Goal: Check status

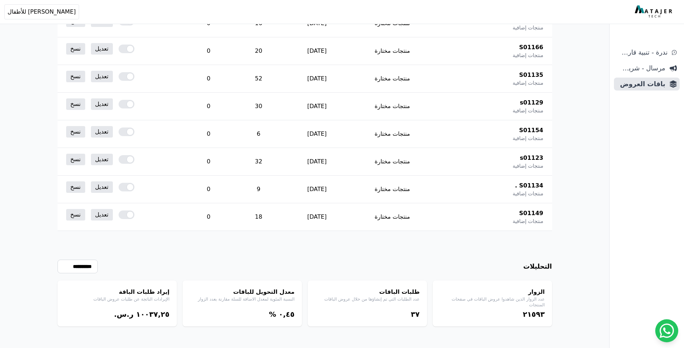
scroll to position [7590, 0]
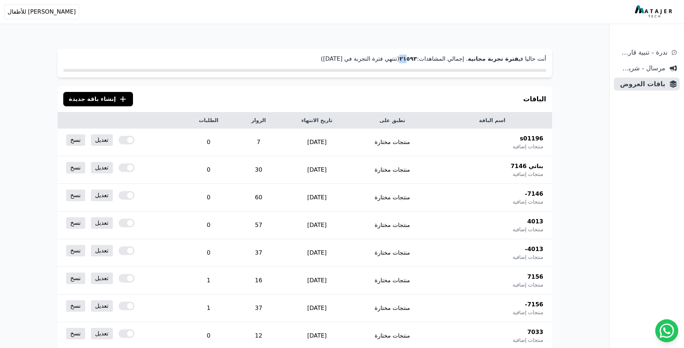
drag, startPoint x: 430, startPoint y: 59, endPoint x: 423, endPoint y: 59, distance: 6.8
click at [417, 59] on strong "٢١٥٩۳" at bounding box center [408, 58] width 18 height 7
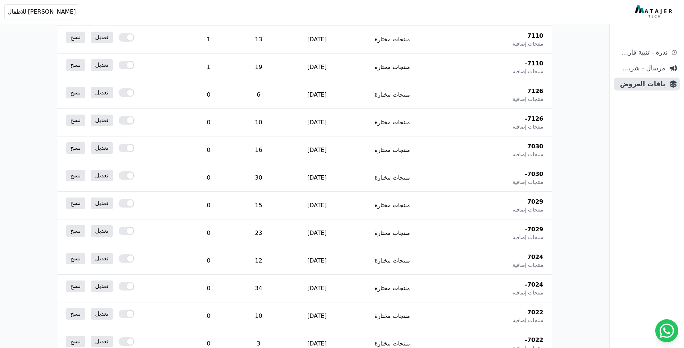
scroll to position [7590, 0]
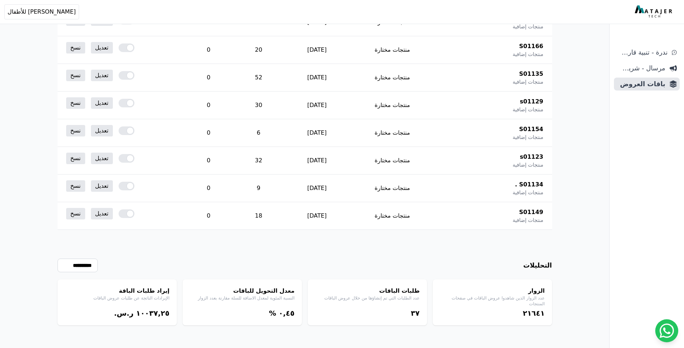
scroll to position [7590, 0]
click at [261, 215] on td "18" at bounding box center [258, 216] width 46 height 28
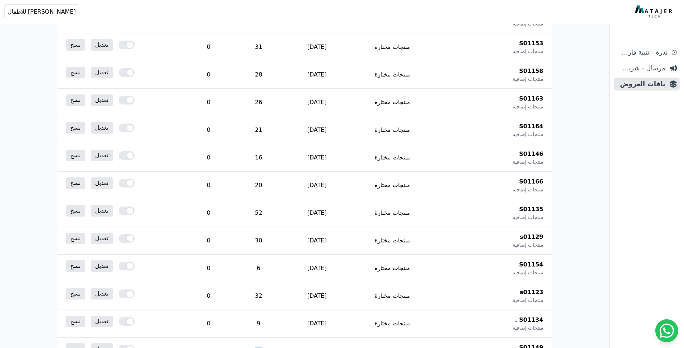
scroll to position [7483, 0]
